Goal: Transaction & Acquisition: Purchase product/service

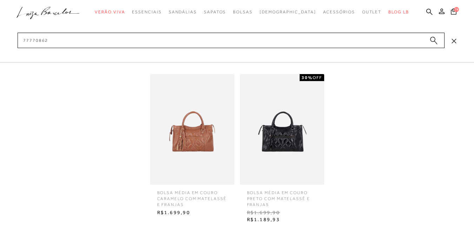
drag, startPoint x: 8, startPoint y: 34, endPoint x: 0, endPoint y: 33, distance: 8.1
click at [0, 0] on div "categoryHeader .a{fill-rule:evenodd;} Verão Viva Em alta Modelo Mules" at bounding box center [237, 0] width 474 height 0
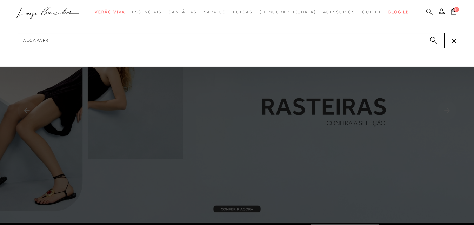
type input "alcaparra"
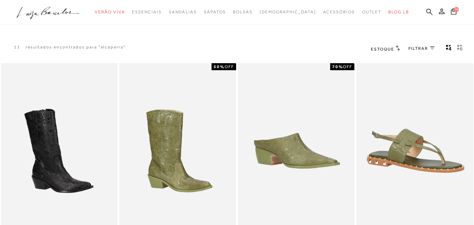
click at [463, 48] on icon "gridText6Desc" at bounding box center [460, 48] width 6 height 6
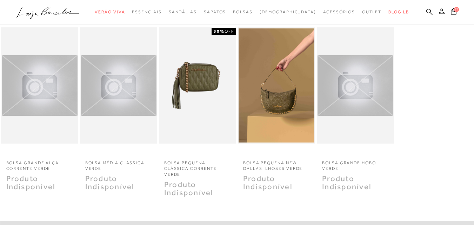
scroll to position [211, 0]
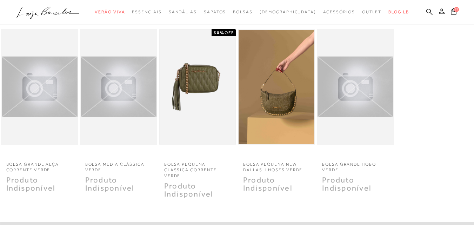
click at [213, 112] on img at bounding box center [198, 87] width 76 height 114
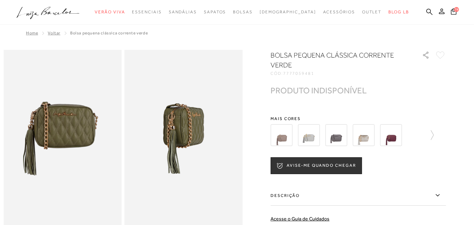
click at [54, 131] on img at bounding box center [63, 138] width 118 height 177
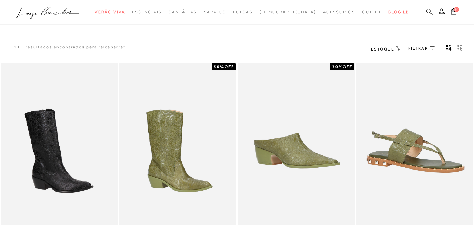
click at [460, 47] on icon "gridText6Desc" at bounding box center [460, 48] width 6 height 6
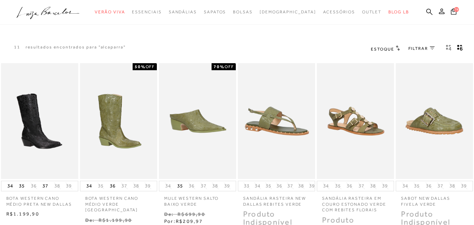
click at [423, 11] on ul ".a{fill-rule:evenodd;} Verão Viva Em alta Favoritos das Influenciadoras Apostas…" at bounding box center [232, 12] width 431 height 13
click at [427, 12] on icon at bounding box center [430, 11] width 6 height 7
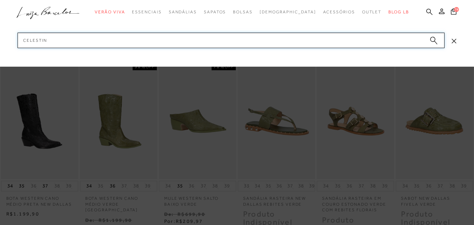
type input "celestine"
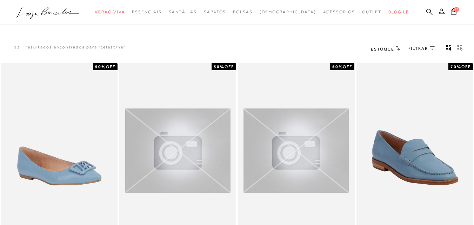
click at [459, 47] on icon "gridText6Desc" at bounding box center [460, 48] width 6 height 6
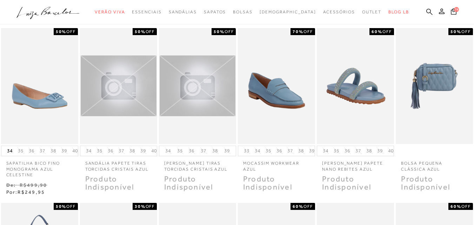
click at [427, 11] on icon at bounding box center [430, 11] width 6 height 7
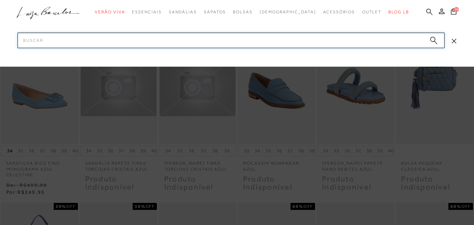
paste input "131500551"
type input "131500551"
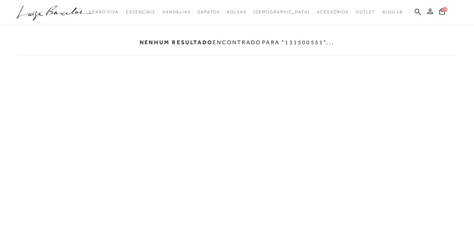
click at [418, 12] on icon at bounding box center [418, 11] width 6 height 6
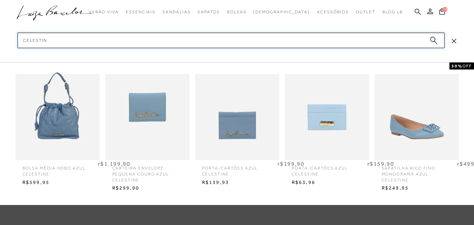
type input "celestine"
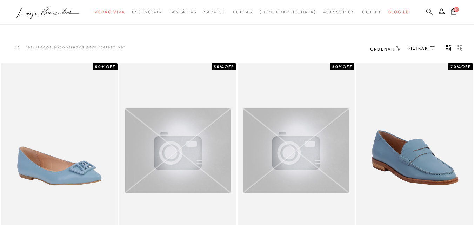
click at [461, 48] on icon "gridText6Desc" at bounding box center [460, 48] width 6 height 6
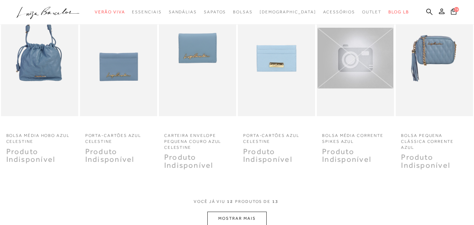
scroll to position [351, 0]
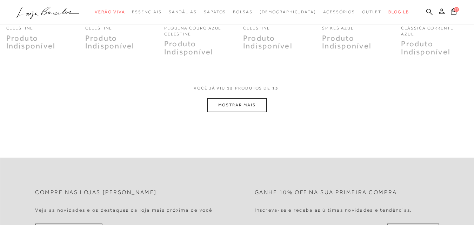
click at [238, 103] on button "MOSTRAR MAIS" at bounding box center [236, 105] width 59 height 14
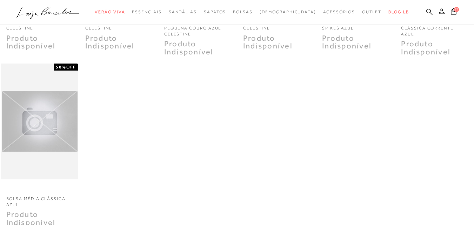
click at [427, 10] on icon at bounding box center [430, 11] width 6 height 7
paste input "131500551"
type input "131500551"
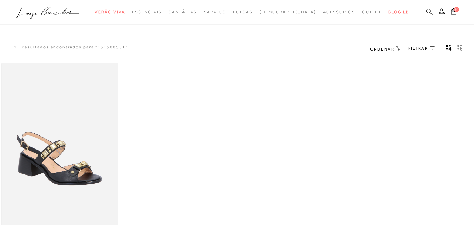
click at [66, 140] on div "SANDÁLIA DE SALTO BLOCO EM COURO PRETO COM TIRAS DE ESFERAS" at bounding box center [59, 150] width 117 height 175
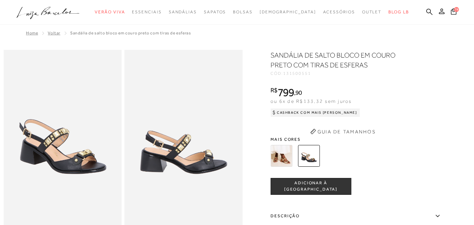
click at [315, 188] on span "ADICIONAR À [GEOGRAPHIC_DATA]" at bounding box center [311, 186] width 80 height 12
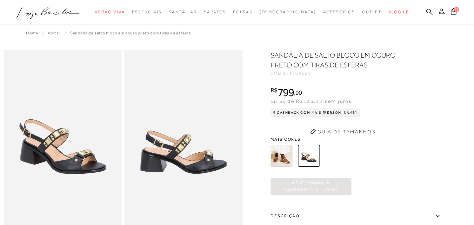
click at [427, 11] on icon at bounding box center [430, 11] width 6 height 6
paste input "131700361"
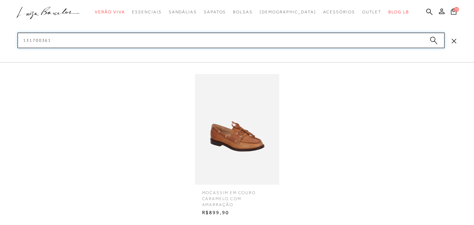
type input "131700361"
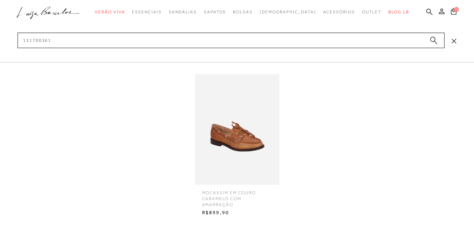
click at [230, 119] on img at bounding box center [237, 129] width 84 height 111
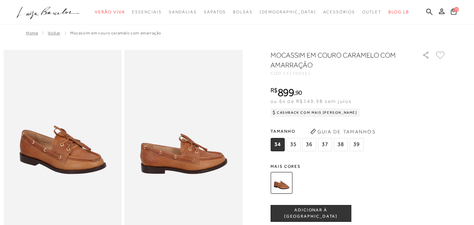
click at [313, 215] on span "ADICIONAR À [GEOGRAPHIC_DATA]" at bounding box center [311, 213] width 80 height 12
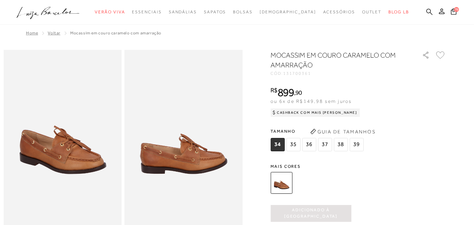
click at [427, 10] on icon at bounding box center [430, 11] width 6 height 6
paste input "131800371"
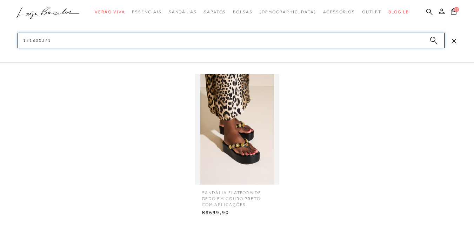
type input "131800371"
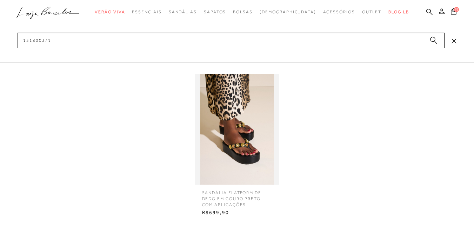
click at [239, 119] on div at bounding box center [237, 129] width 84 height 111
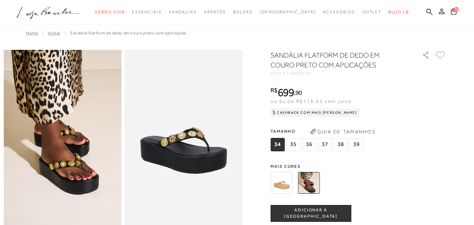
click at [314, 210] on button "ADICIONAR À [GEOGRAPHIC_DATA]" at bounding box center [311, 213] width 81 height 17
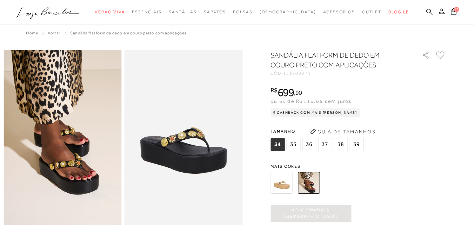
click at [427, 11] on icon at bounding box center [430, 11] width 6 height 7
paste input "133200761"
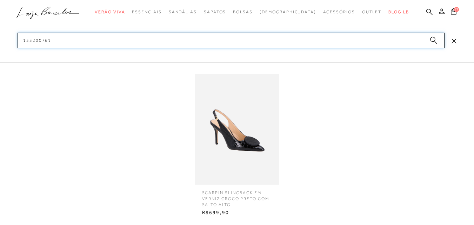
type input "133200761"
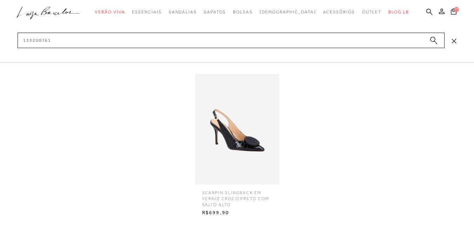
click at [243, 156] on img at bounding box center [237, 129] width 84 height 111
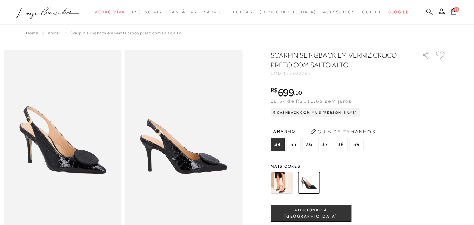
click at [288, 188] on img at bounding box center [282, 183] width 22 height 22
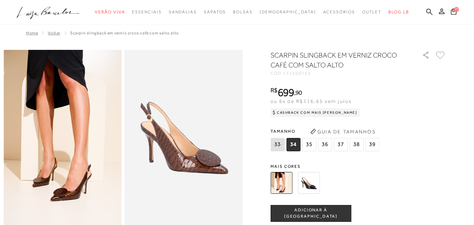
click at [298, 212] on span "ADICIONAR À [GEOGRAPHIC_DATA]" at bounding box center [311, 213] width 80 height 12
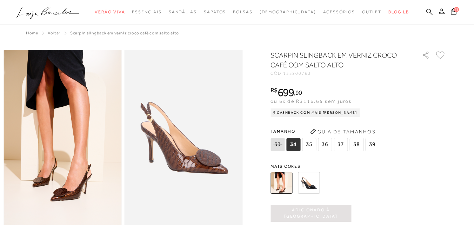
click at [427, 10] on icon at bounding box center [430, 11] width 6 height 6
paste input "136600242"
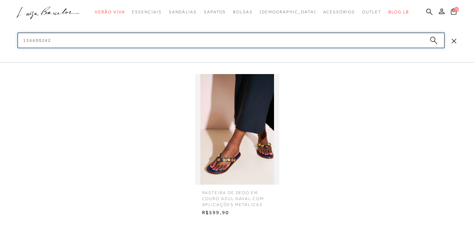
type input "136600242"
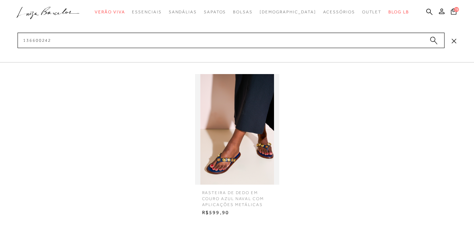
click at [216, 139] on div at bounding box center [237, 129] width 84 height 111
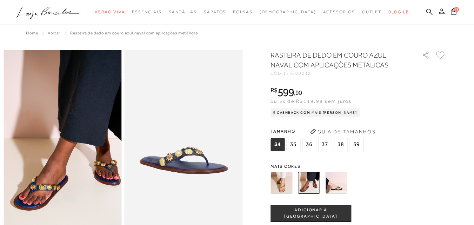
click at [312, 213] on span "ADICIONAR À [GEOGRAPHIC_DATA]" at bounding box center [311, 213] width 80 height 12
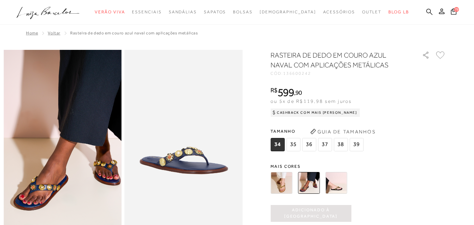
click at [427, 11] on icon at bounding box center [430, 11] width 6 height 7
paste input "137800283"
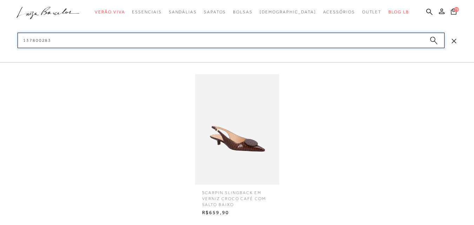
type input "137800283"
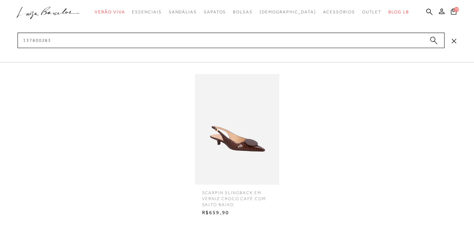
click at [246, 136] on img at bounding box center [237, 129] width 84 height 111
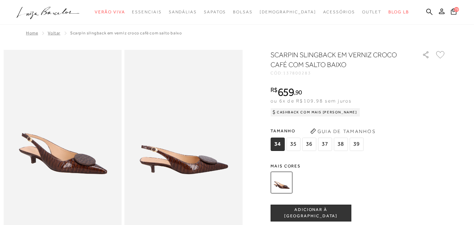
click at [296, 208] on button "ADICIONAR À [GEOGRAPHIC_DATA]" at bounding box center [311, 213] width 81 height 17
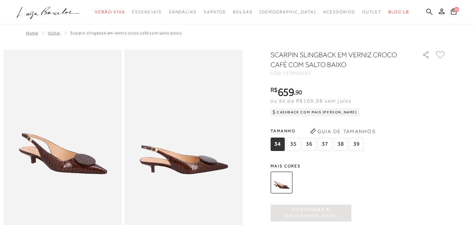
click at [427, 11] on icon at bounding box center [430, 11] width 6 height 7
paste input "141400094"
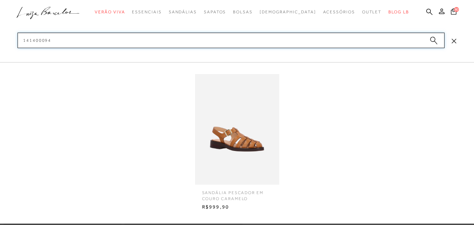
type input "141400094"
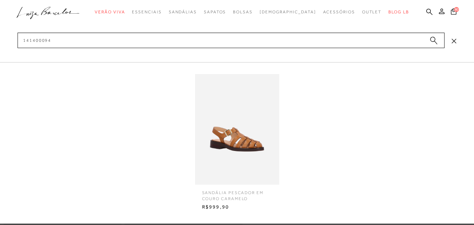
click at [236, 136] on img at bounding box center [237, 129] width 84 height 111
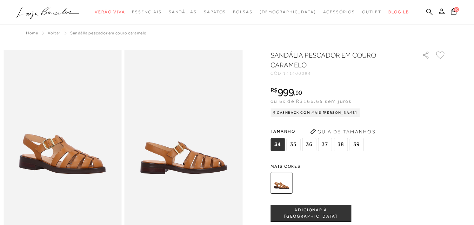
click at [310, 216] on span "ADICIONAR À [GEOGRAPHIC_DATA]" at bounding box center [311, 213] width 80 height 12
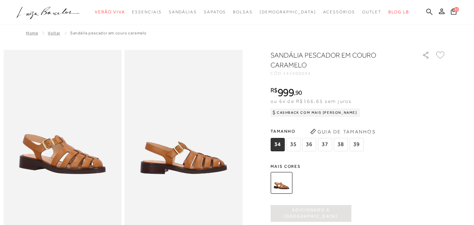
click at [427, 11] on icon at bounding box center [430, 11] width 6 height 7
paste input "5030000124"
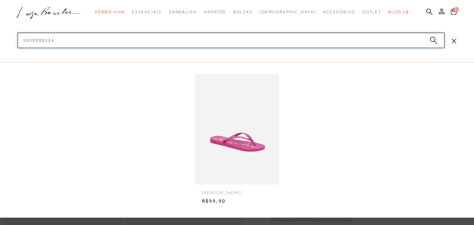
type input "5030000124"
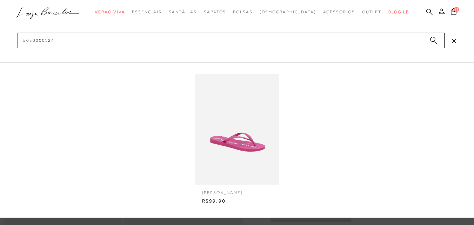
click at [231, 126] on img at bounding box center [237, 129] width 84 height 111
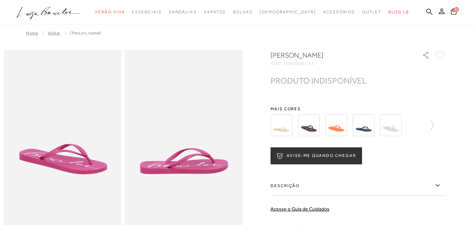
click at [308, 63] on span "5030000124" at bounding box center [298, 63] width 31 height 5
copy span "5030000124"
click at [416, 0] on div "categoryHeader .a{fill-rule:evenodd;} Verão Viva Em alta" at bounding box center [237, 0] width 474 height 0
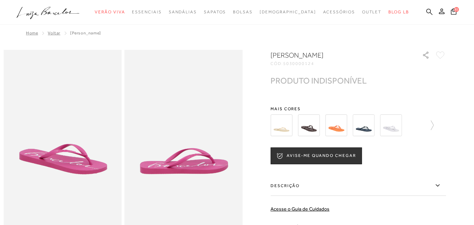
click at [427, 12] on icon at bounding box center [430, 11] width 6 height 7
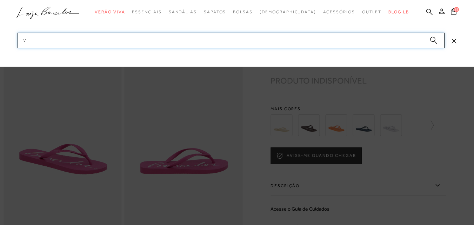
drag, startPoint x: 35, startPoint y: 37, endPoint x: 4, endPoint y: 39, distance: 30.6
click at [4, 0] on div "categoryHeader .a{fill-rule:evenodd;} Verão Viva Em alta" at bounding box center [237, 0] width 474 height 0
paste input "5030000220"
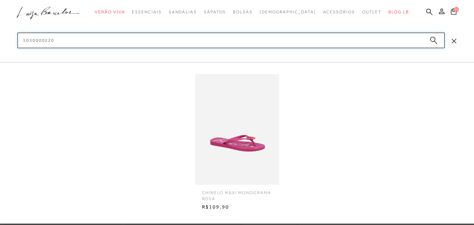
type input "5030000220"
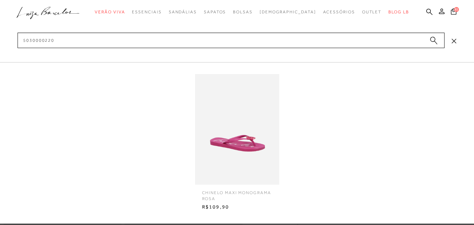
click at [238, 125] on img at bounding box center [237, 129] width 84 height 111
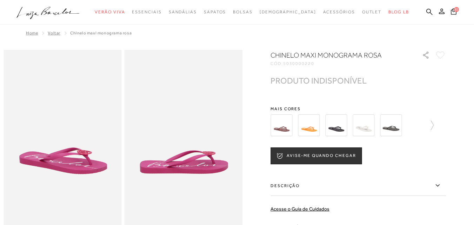
click at [311, 64] on span "5030000220" at bounding box center [298, 63] width 31 height 5
copy span "5030000220"
click at [427, 12] on icon at bounding box center [430, 11] width 6 height 7
paste input "777711778"
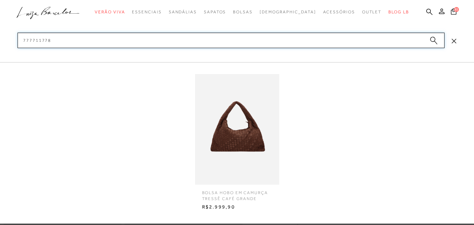
type input "777711778"
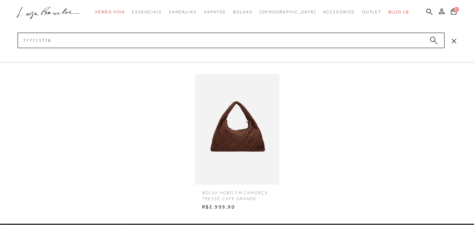
click at [230, 112] on img at bounding box center [237, 129] width 84 height 111
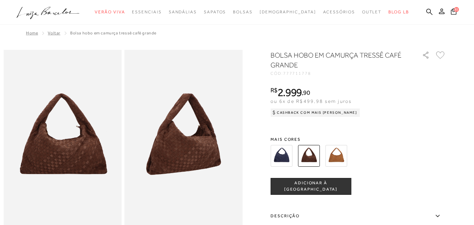
click at [334, 190] on button "ADICIONAR À [GEOGRAPHIC_DATA]" at bounding box center [311, 186] width 81 height 17
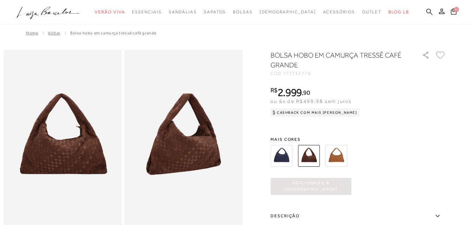
click at [427, 11] on icon at bounding box center [430, 11] width 6 height 7
paste input "777712775"
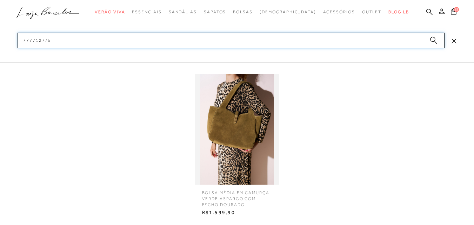
type input "777712775"
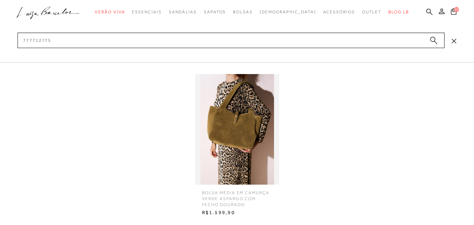
click at [235, 122] on div at bounding box center [237, 129] width 84 height 111
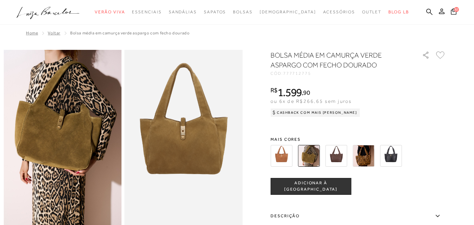
click at [317, 190] on button "ADICIONAR À [GEOGRAPHIC_DATA]" at bounding box center [311, 186] width 81 height 17
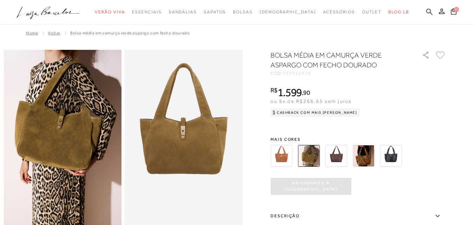
click at [427, 9] on icon at bounding box center [430, 11] width 6 height 6
paste input "777712931"
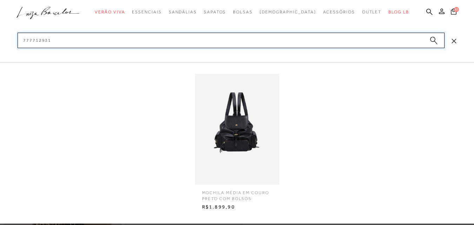
type input "777712931"
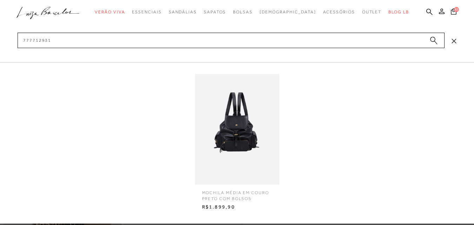
click at [254, 146] on div at bounding box center [237, 129] width 84 height 111
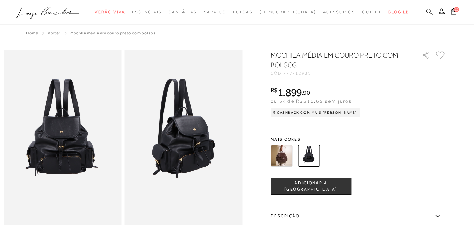
click at [328, 190] on button "ADICIONAR À [GEOGRAPHIC_DATA]" at bounding box center [311, 186] width 81 height 17
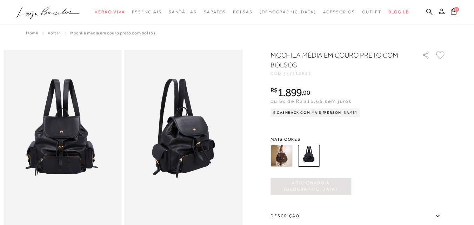
click at [427, 10] on icon at bounding box center [430, 11] width 6 height 6
paste input "777712783"
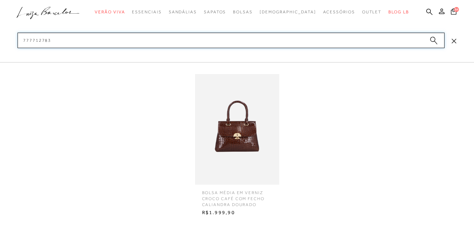
type input "777712783"
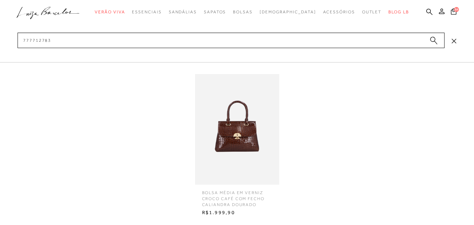
click at [239, 145] on img at bounding box center [237, 129] width 84 height 111
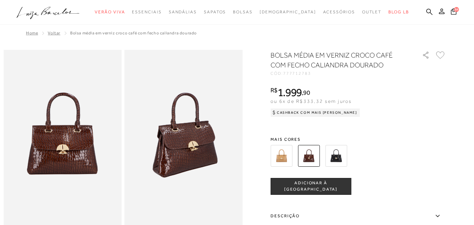
click at [289, 190] on button "ADICIONAR À [GEOGRAPHIC_DATA]" at bounding box center [311, 186] width 81 height 17
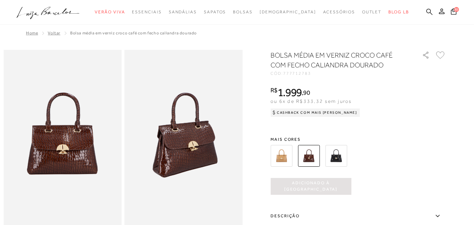
click at [427, 11] on icon at bounding box center [430, 11] width 6 height 7
paste input "605900024"
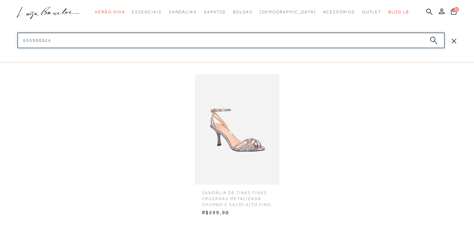
type input "605900024"
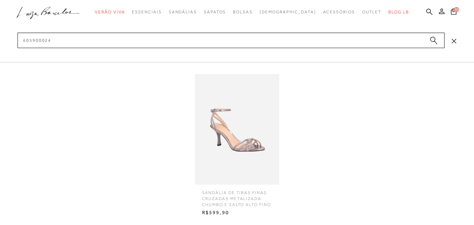
click at [248, 153] on img at bounding box center [237, 129] width 84 height 111
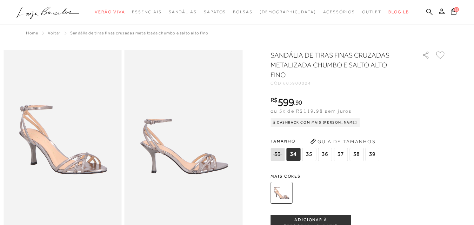
click at [316, 220] on span "ADICIONAR À [GEOGRAPHIC_DATA]" at bounding box center [311, 223] width 80 height 12
click at [427, 11] on icon at bounding box center [430, 11] width 6 height 7
paste input "606000064"
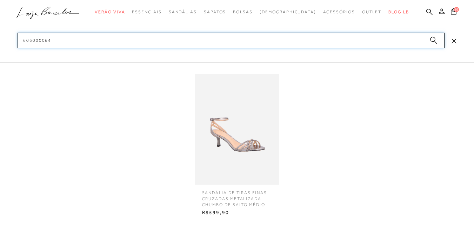
type input "606000064"
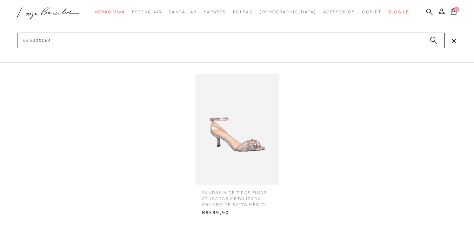
click at [255, 130] on img at bounding box center [237, 129] width 84 height 111
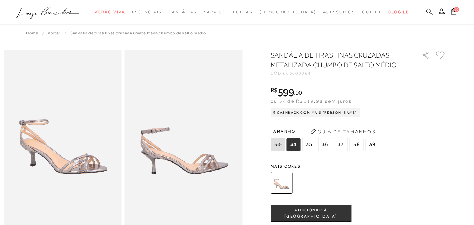
click at [327, 210] on span "ADICIONAR À [GEOGRAPHIC_DATA]" at bounding box center [311, 213] width 80 height 12
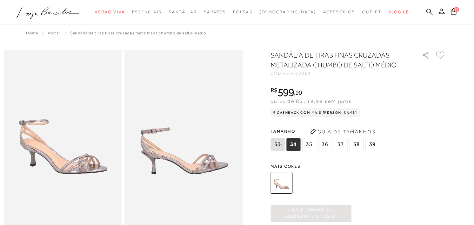
click at [427, 11] on icon at bounding box center [430, 11] width 6 height 7
paste input "7777067352"
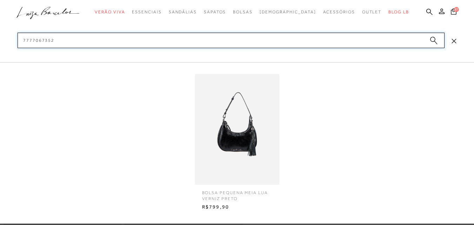
type input "7777067352"
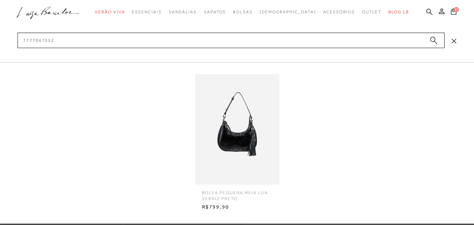
click at [231, 138] on div at bounding box center [237, 129] width 84 height 111
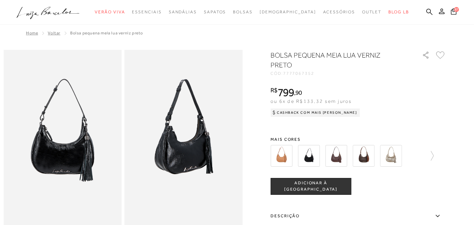
click at [311, 190] on button "ADICIONAR À [GEOGRAPHIC_DATA]" at bounding box center [311, 186] width 81 height 17
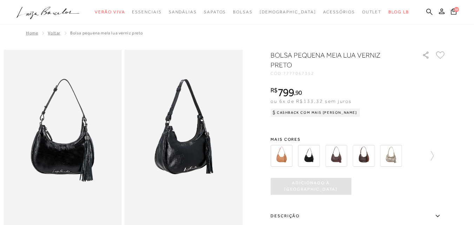
click at [427, 10] on icon at bounding box center [430, 11] width 6 height 6
paste input "777711836"
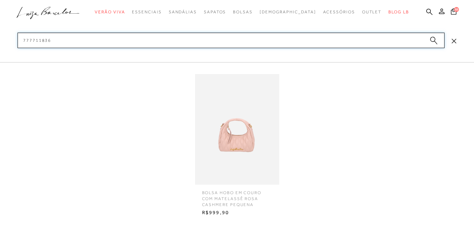
type input "777711836"
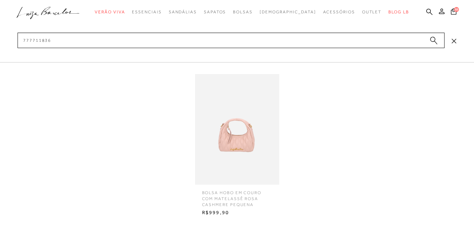
click at [257, 123] on img at bounding box center [237, 129] width 84 height 111
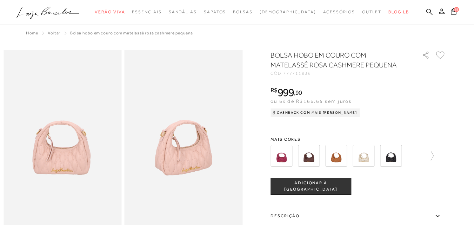
click at [328, 189] on span "ADICIONAR À [GEOGRAPHIC_DATA]" at bounding box center [311, 186] width 80 height 12
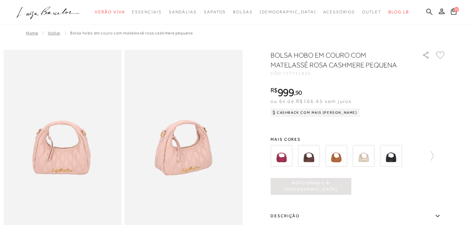
click at [427, 11] on icon at bounding box center [430, 11] width 6 height 7
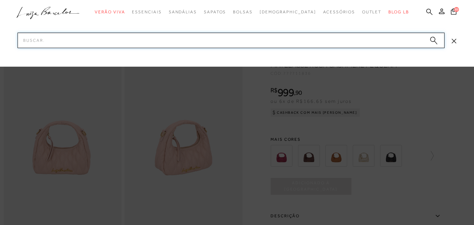
paste input "5030000124"
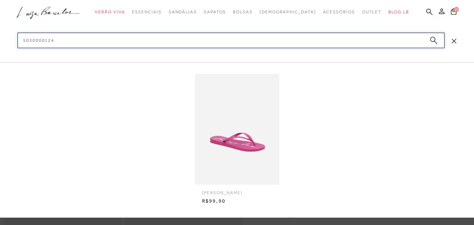
type input "5030000124"
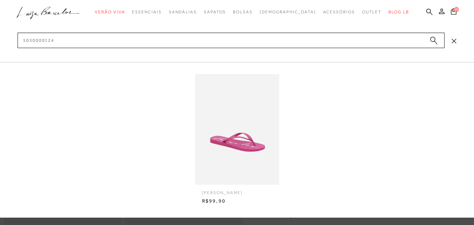
click at [253, 132] on img at bounding box center [237, 129] width 84 height 111
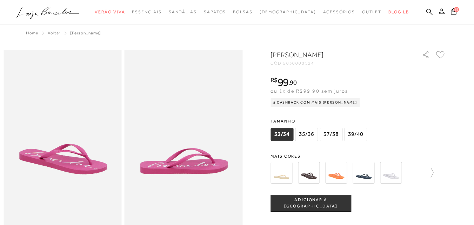
click at [325, 202] on span "ADICIONAR À [GEOGRAPHIC_DATA]" at bounding box center [311, 203] width 80 height 12
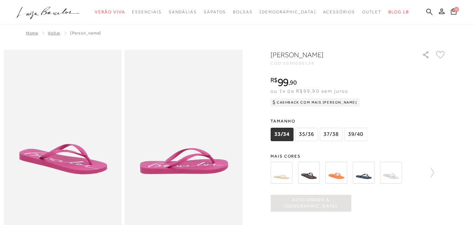
click at [427, 12] on icon at bounding box center [430, 11] width 6 height 7
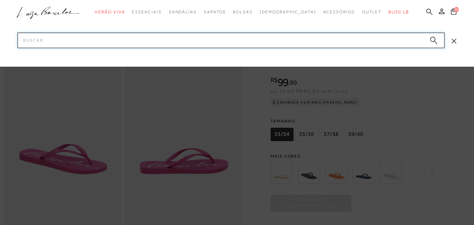
paste input "5030000220"
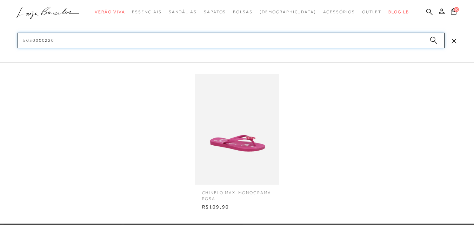
type input "5030000220"
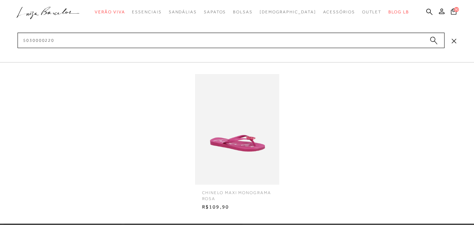
click at [225, 161] on img at bounding box center [237, 129] width 84 height 111
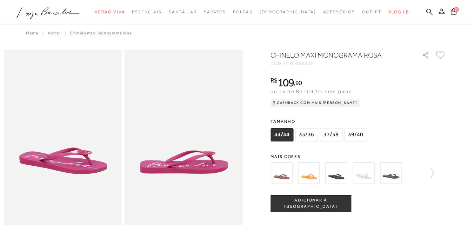
click at [306, 201] on span "ADICIONAR À [GEOGRAPHIC_DATA]" at bounding box center [311, 203] width 80 height 12
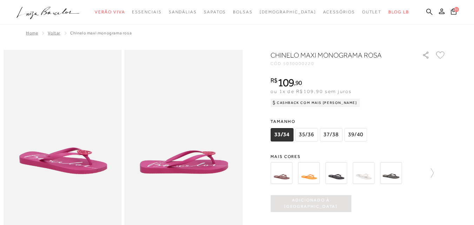
click at [427, 10] on icon at bounding box center [430, 11] width 6 height 6
paste input "503000057"
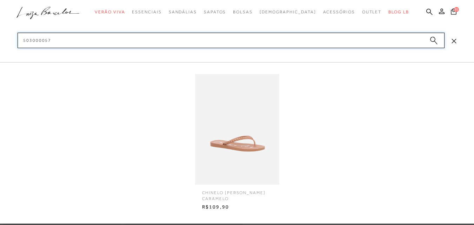
type input "503000057"
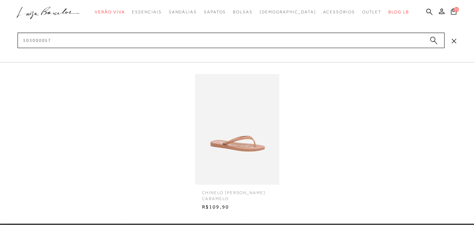
click at [223, 151] on img at bounding box center [237, 129] width 84 height 111
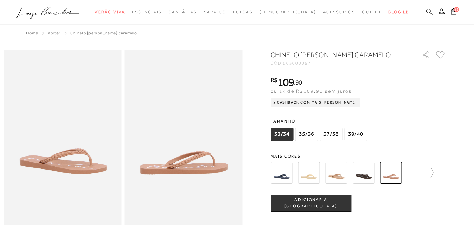
click at [309, 202] on span "ADICIONAR À [GEOGRAPHIC_DATA]" at bounding box center [311, 203] width 80 height 12
